Goal: Information Seeking & Learning: Find specific fact

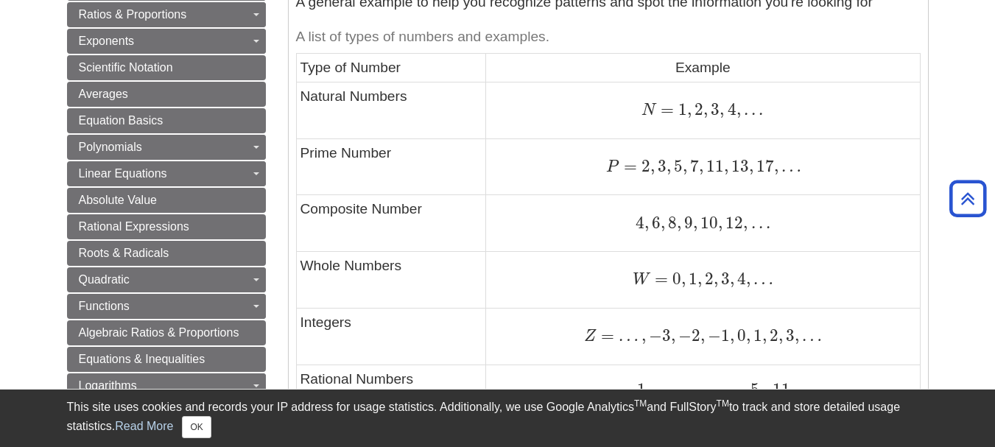
scroll to position [663, 0]
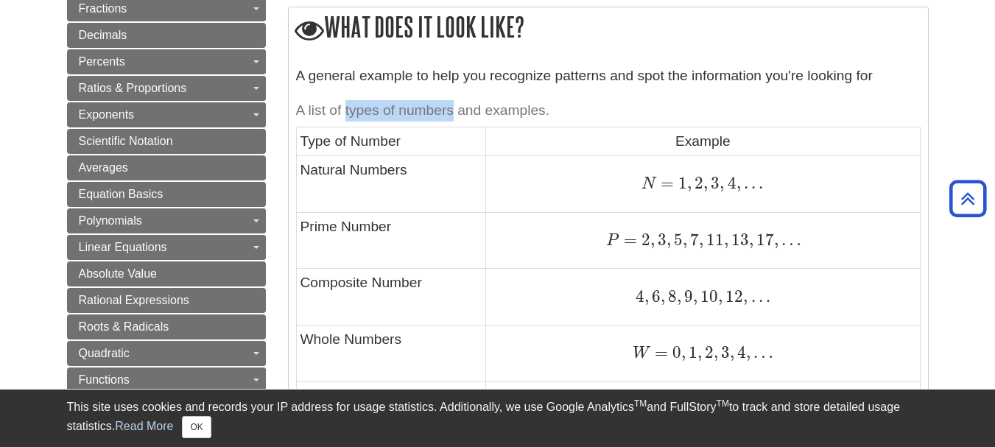
drag, startPoint x: 346, startPoint y: 108, endPoint x: 455, endPoint y: 110, distance: 109.0
click at [455, 110] on caption "A list of types of numbers and examples." at bounding box center [608, 110] width 624 height 33
copy caption "types of numbers"
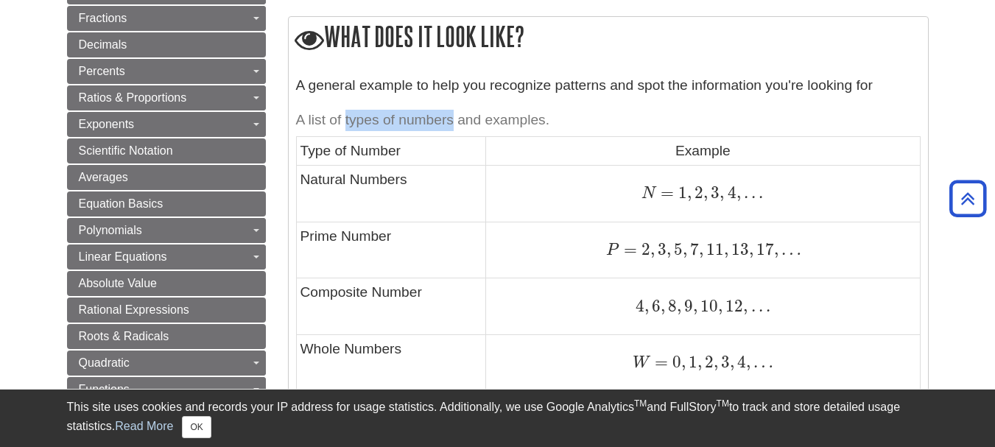
scroll to position [725, 0]
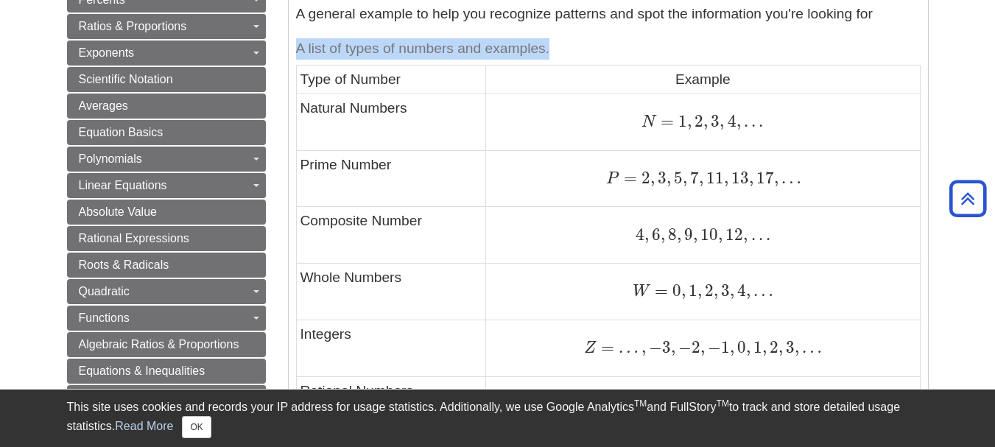
drag, startPoint x: 298, startPoint y: 48, endPoint x: 549, endPoint y: 44, distance: 251.1
click at [554, 44] on caption "A list of types of numbers and examples." at bounding box center [608, 48] width 624 height 33
copy caption "A list of types of numbers and examples."
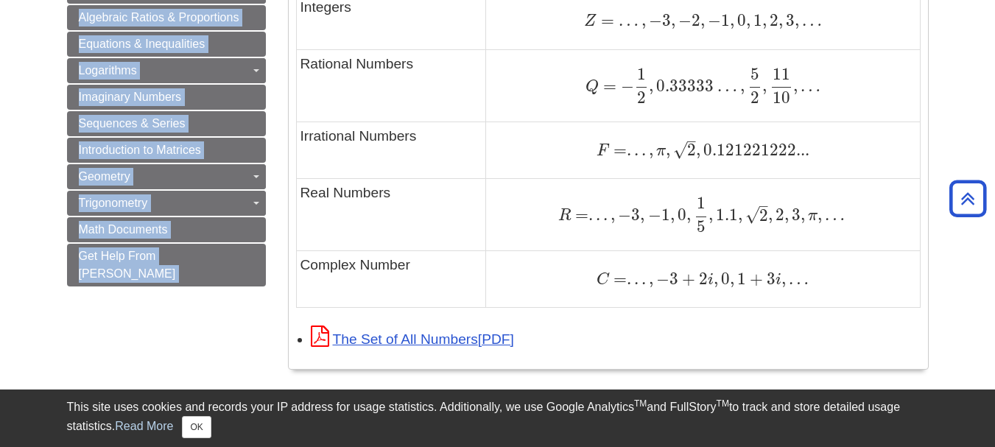
scroll to position [1081, 0]
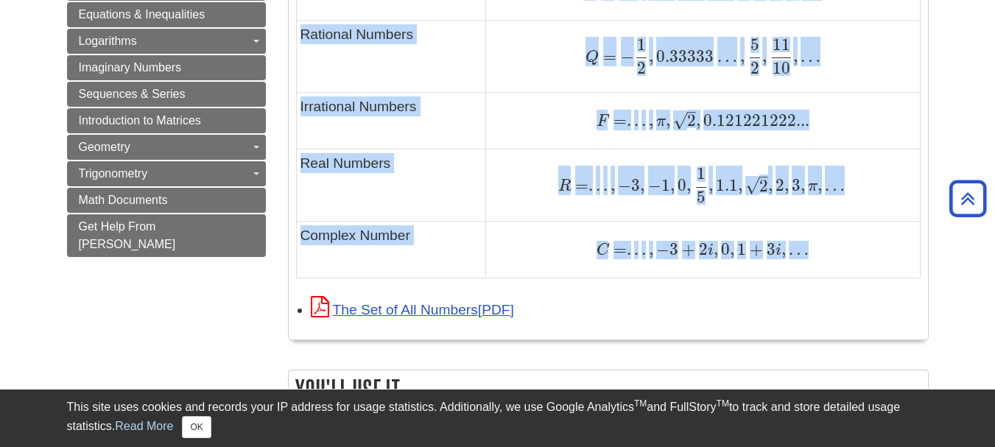
drag, startPoint x: 301, startPoint y: 81, endPoint x: 817, endPoint y: 265, distance: 548.0
copy tbody "Type of Number Example Natural Numbers N = 1 , 2 , 3 , 4 , . . . N = 1 , 2 , 3 …"
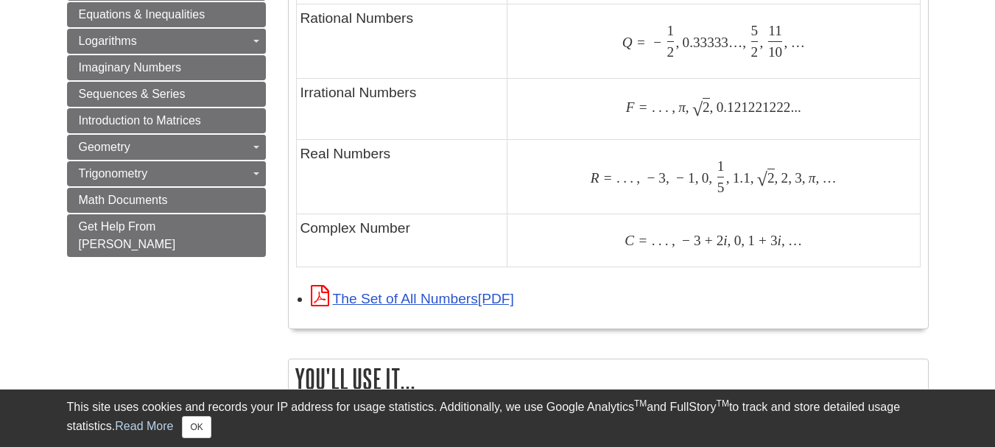
scroll to position [1081, 0]
